Goal: Task Accomplishment & Management: Use online tool/utility

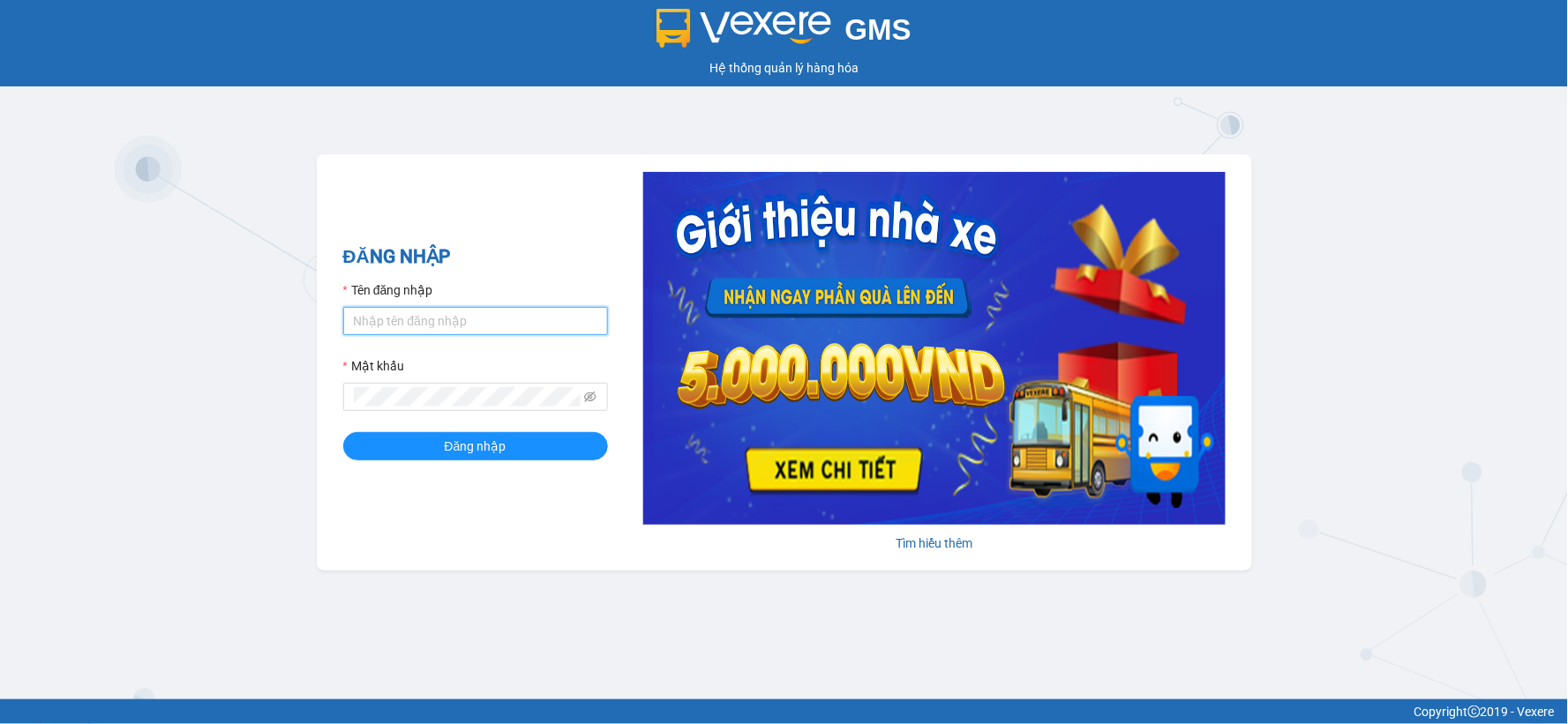
click at [389, 313] on input "Tên đăng nhập" at bounding box center [475, 321] width 264 height 28
type input "hanh.ducdat"
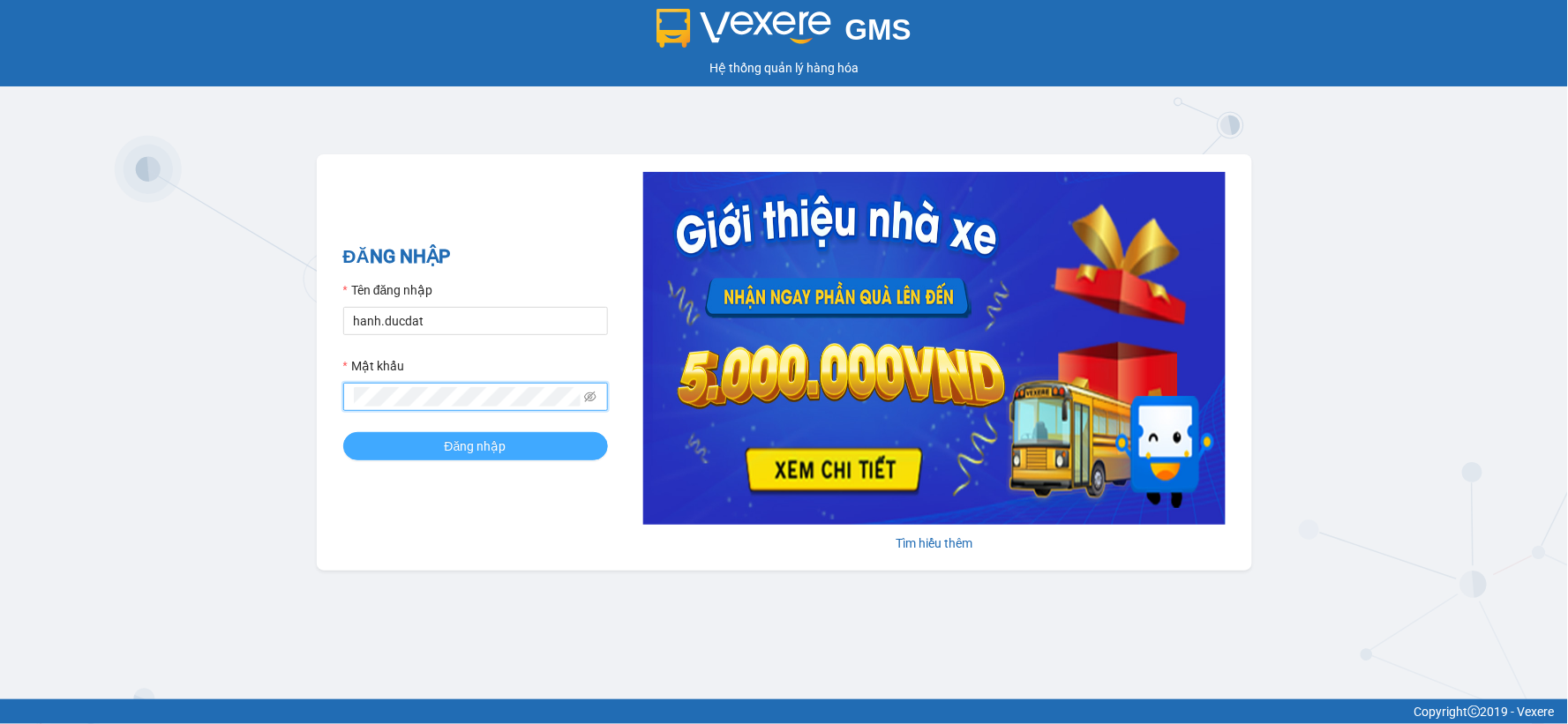
click at [504, 437] on button "Đăng nhập" at bounding box center [475, 446] width 264 height 28
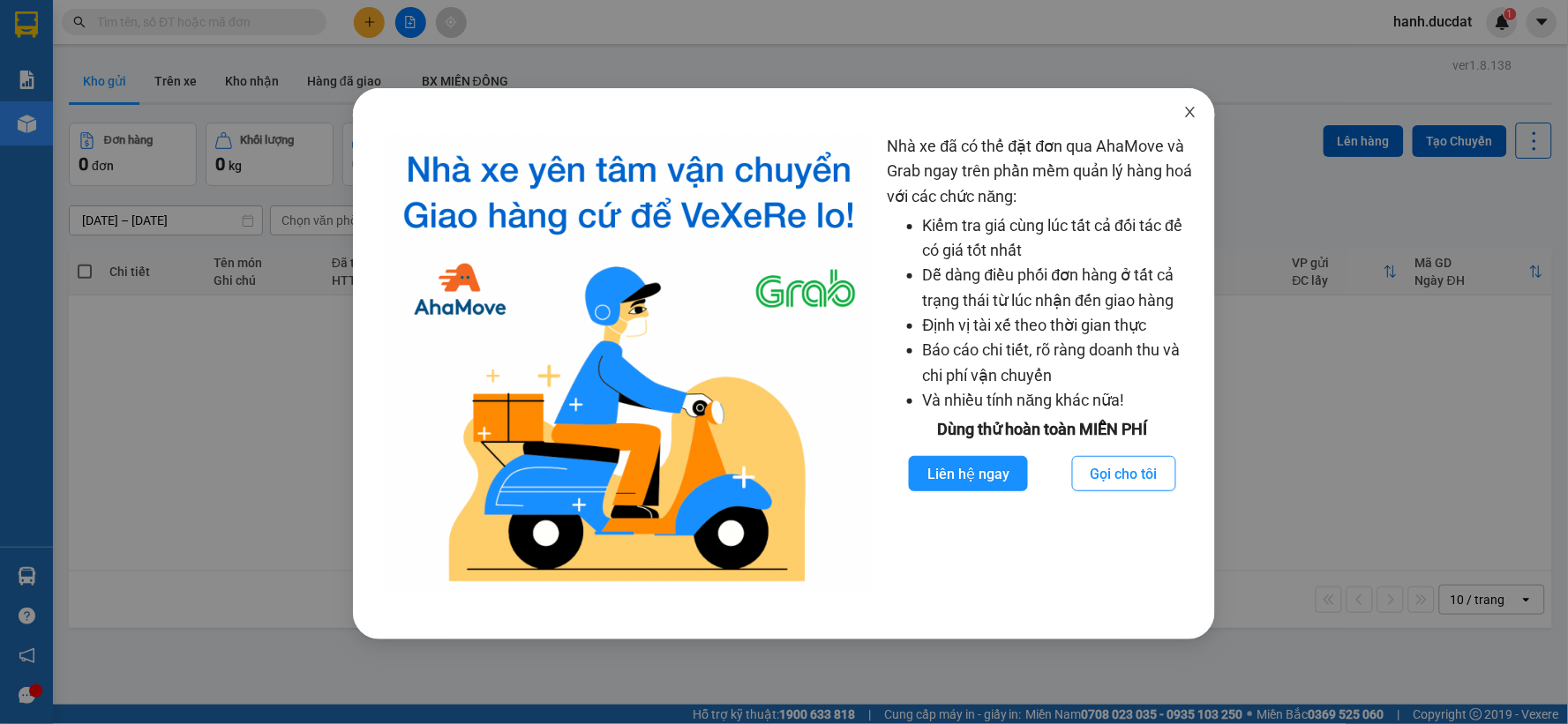
click at [1197, 118] on span "Close" at bounding box center [1190, 112] width 49 height 49
